Goal: Task Accomplishment & Management: Manage account settings

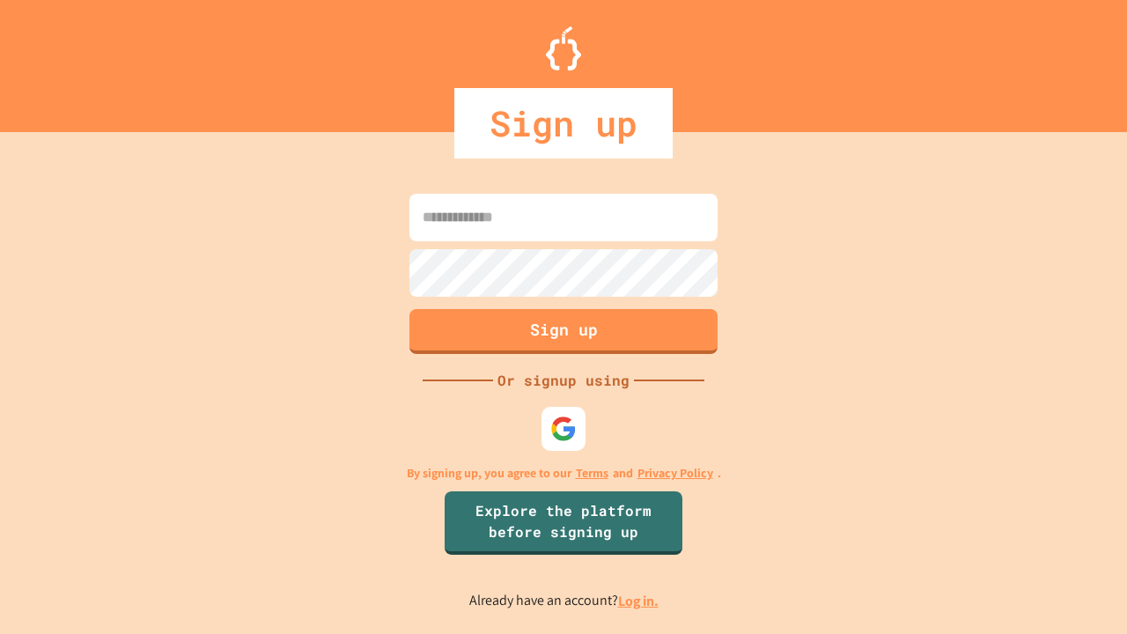
click at [639, 601] on link "Log in." at bounding box center [638, 601] width 41 height 18
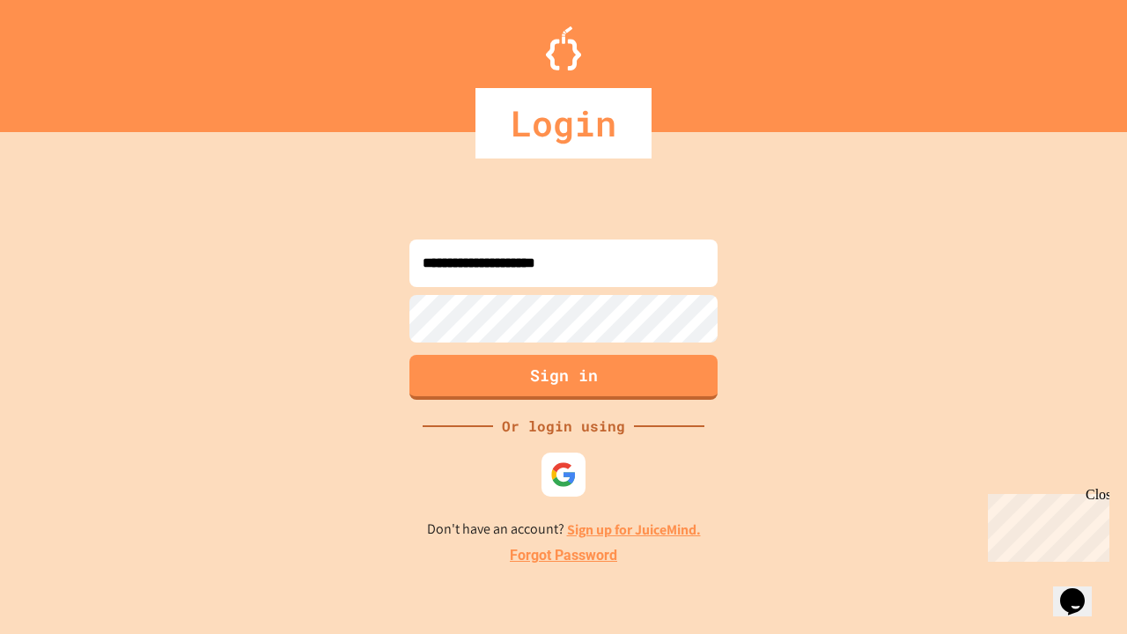
type input "**********"
